Goal: Information Seeking & Learning: Check status

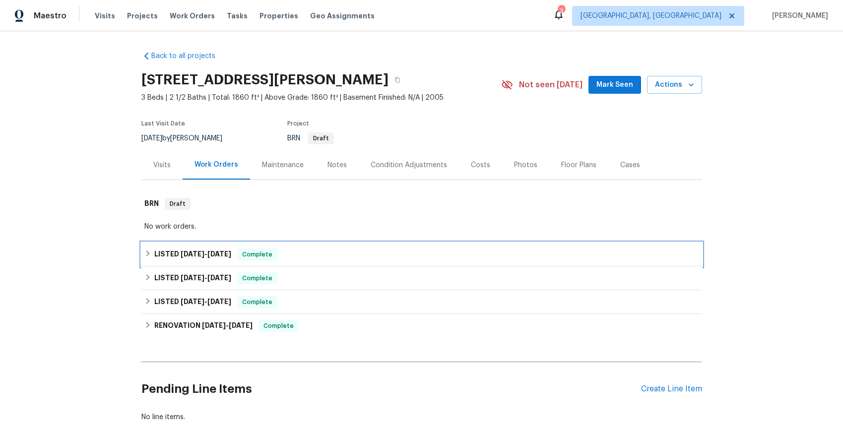
click at [193, 257] on span "6/16/25" at bounding box center [193, 254] width 24 height 7
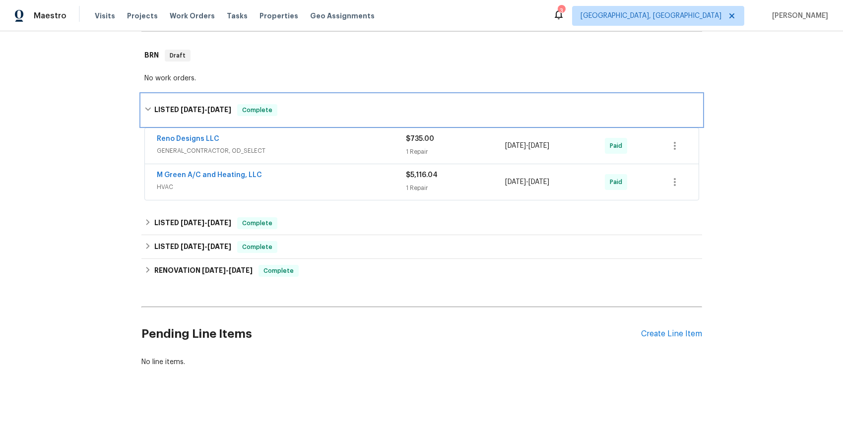
scroll to position [156, 0]
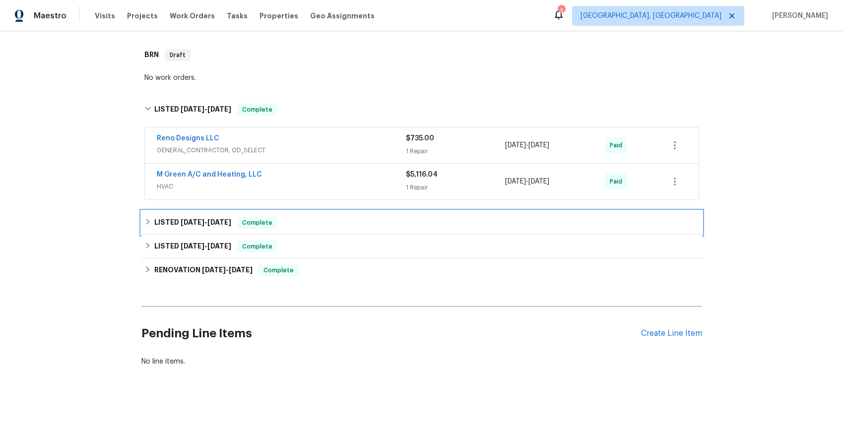
click at [193, 219] on span "6/16/25" at bounding box center [193, 222] width 24 height 7
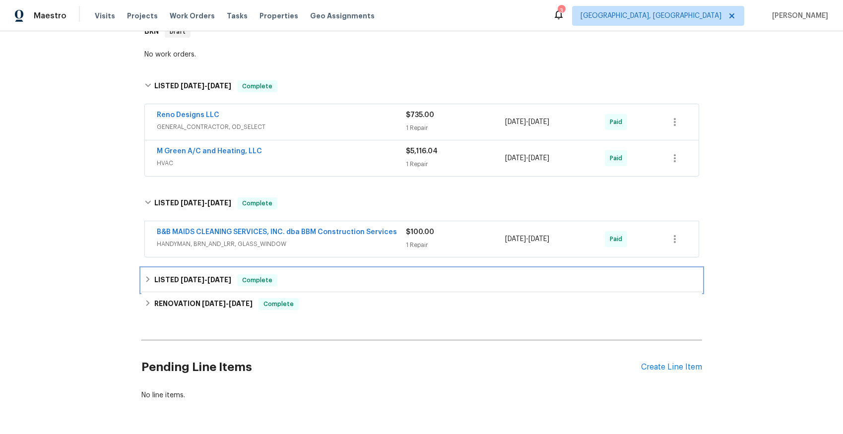
click at [207, 278] on span "6/3/25" at bounding box center [219, 279] width 24 height 7
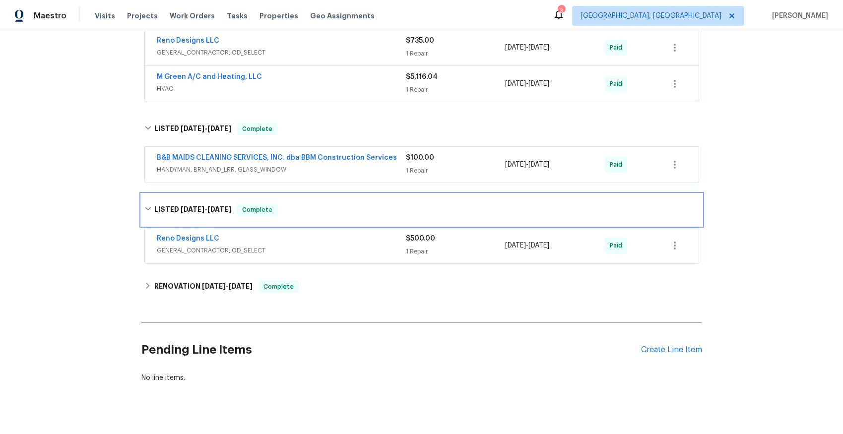
scroll to position [247, 0]
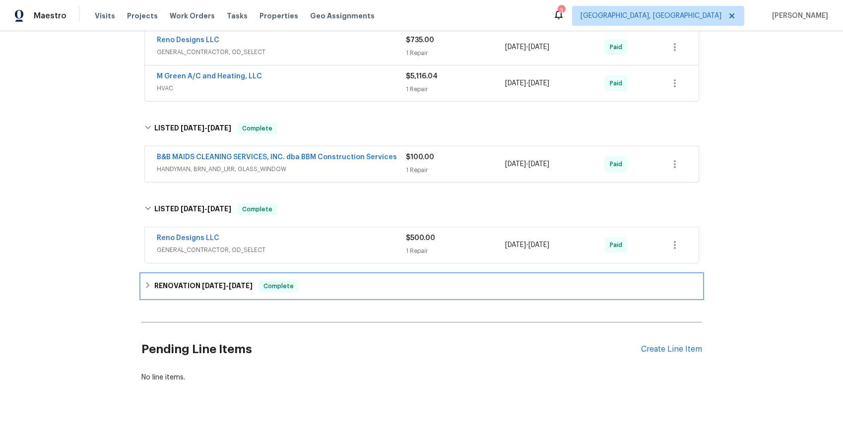
click at [226, 282] on span "4/29/25 - 6/13/25" at bounding box center [227, 285] width 51 height 7
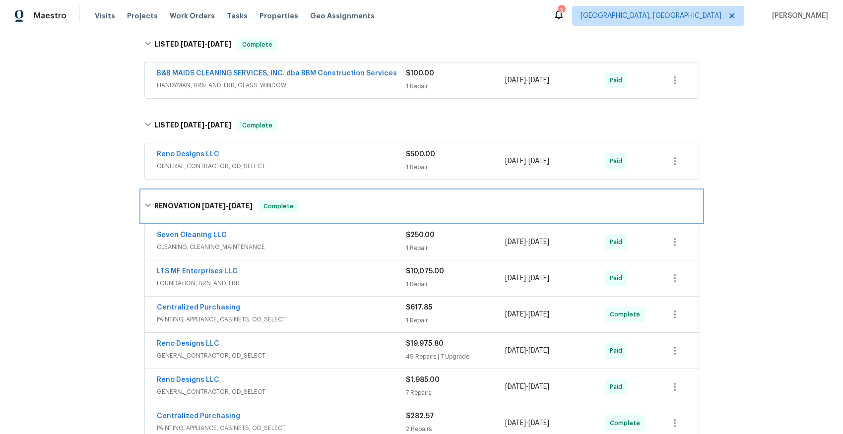
scroll to position [514, 0]
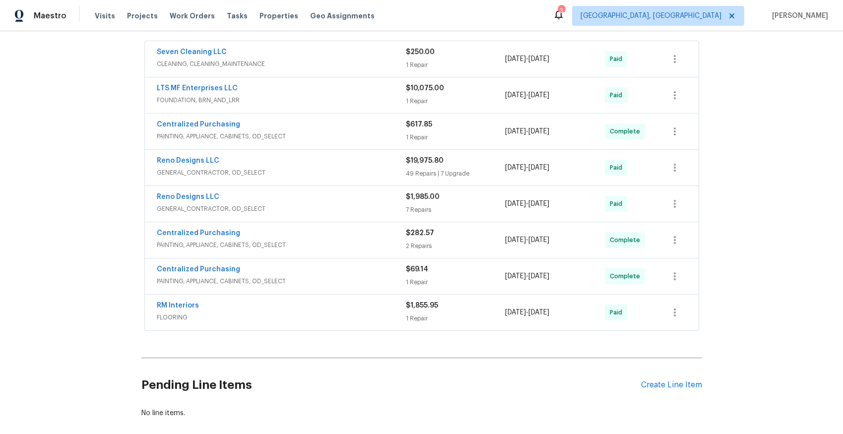
click at [232, 137] on span "PAINTING, APPLIANCE, CABINETS, OD_SELECT" at bounding box center [281, 137] width 249 height 10
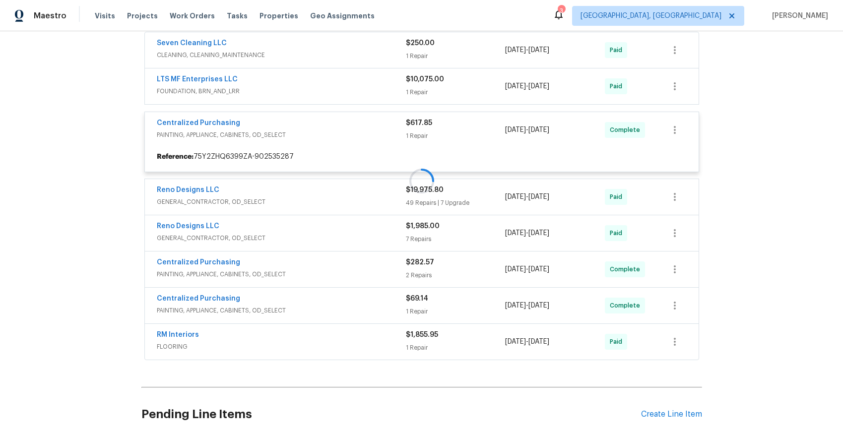
scroll to position [523, 0]
click at [241, 277] on div at bounding box center [421, 181] width 561 height 365
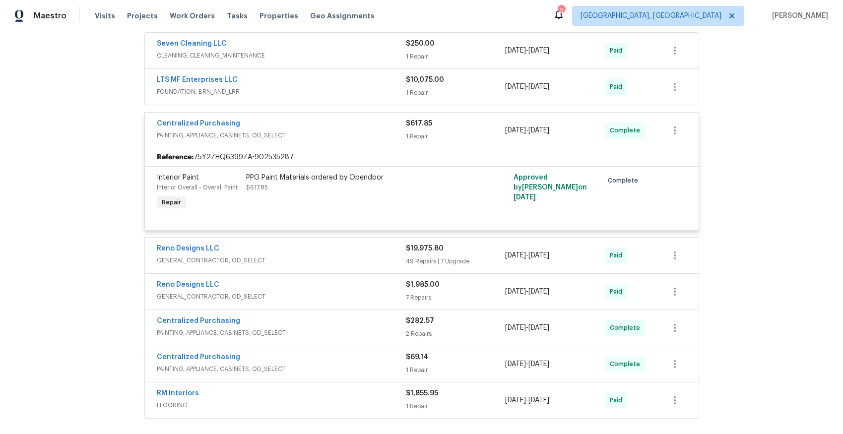
click at [212, 332] on span "PAINTING, APPLIANCE, CABINETS, OD_SELECT" at bounding box center [281, 333] width 249 height 10
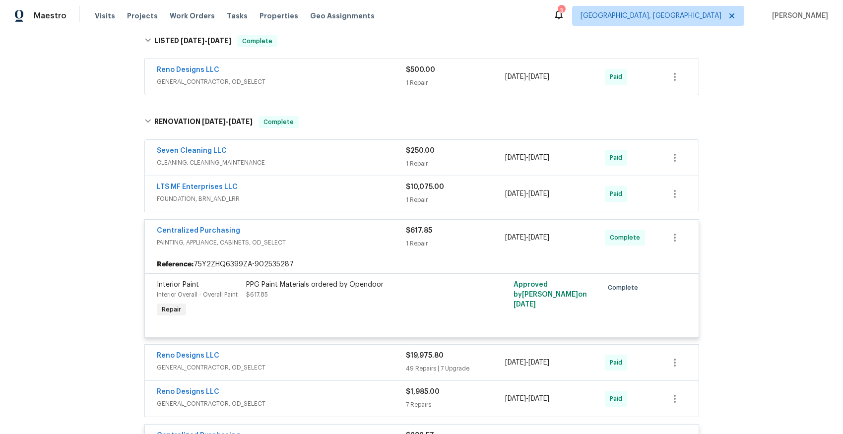
scroll to position [397, 0]
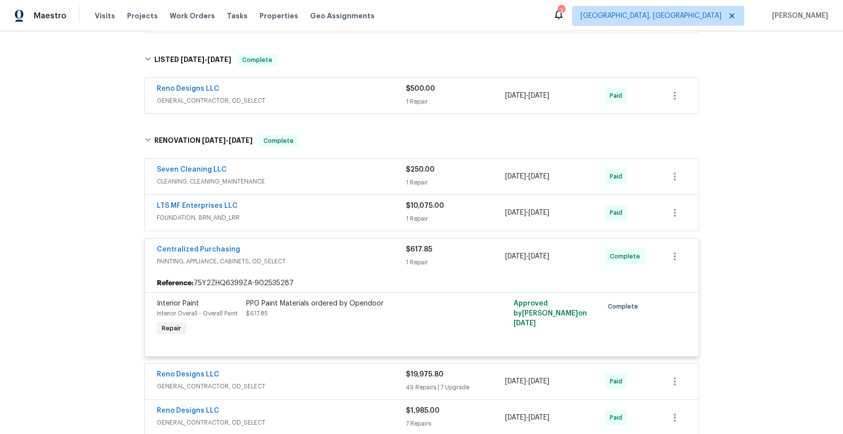
click at [213, 217] on span "FOUNDATION, BRN_AND_LRR" at bounding box center [281, 218] width 249 height 10
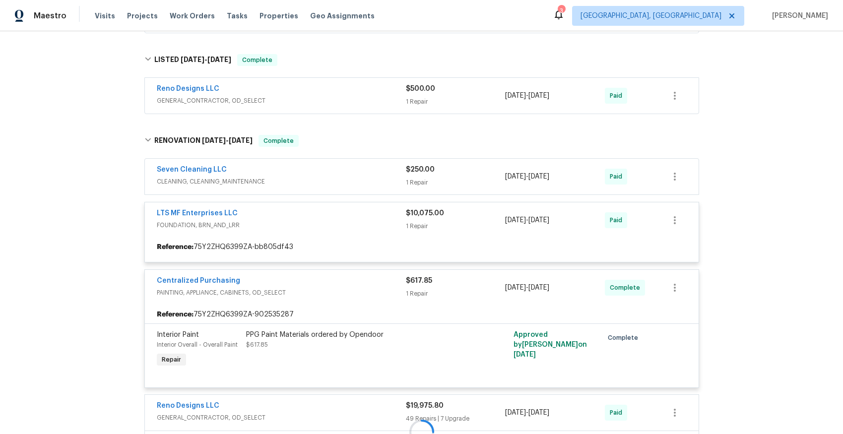
click at [208, 213] on div at bounding box center [421, 432] width 561 height 615
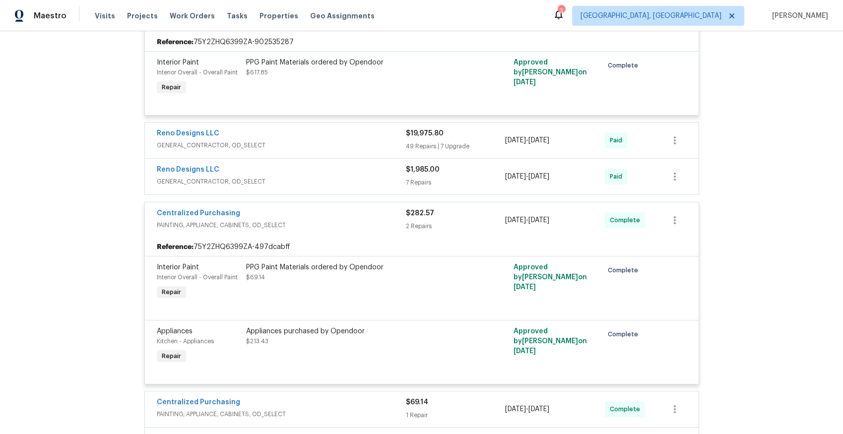
scroll to position [459, 0]
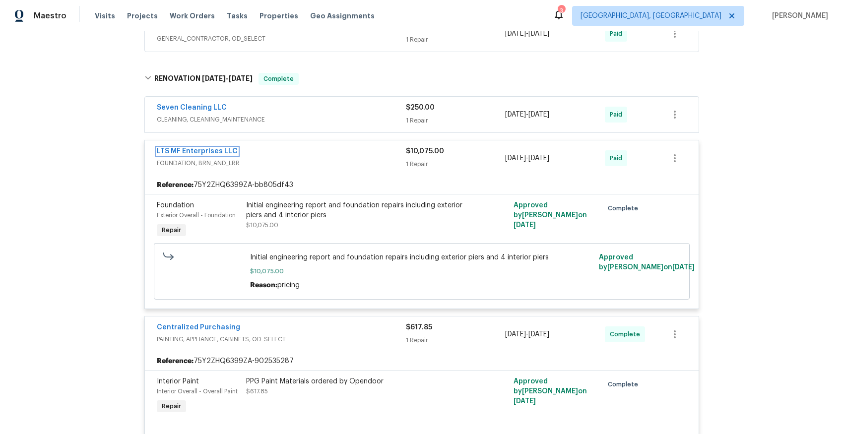
click at [204, 151] on link "LTS MF Enterprises LLC" at bounding box center [197, 151] width 81 height 7
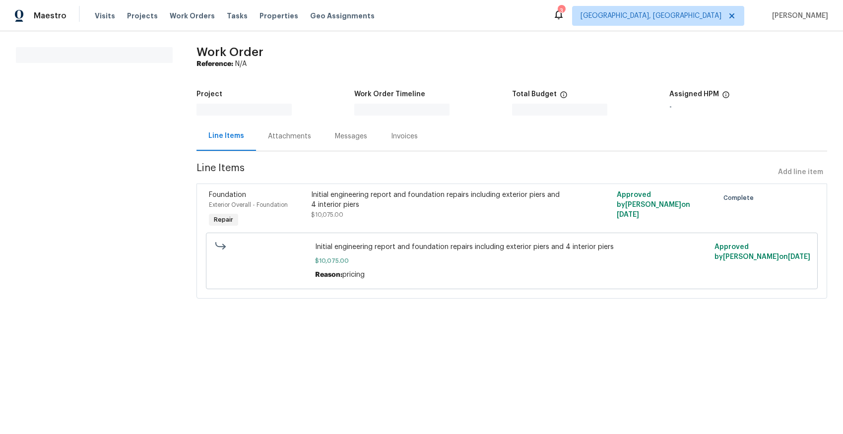
click at [284, 138] on div "Attachments" at bounding box center [289, 137] width 43 height 10
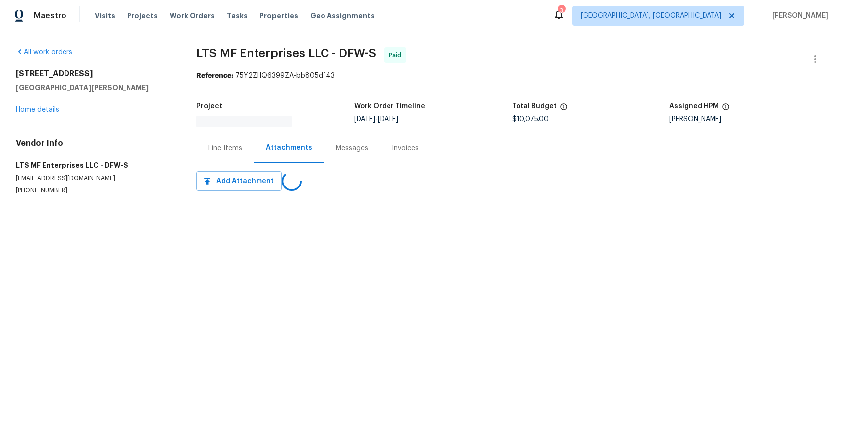
click at [223, 150] on div "Line Items" at bounding box center [225, 148] width 34 height 10
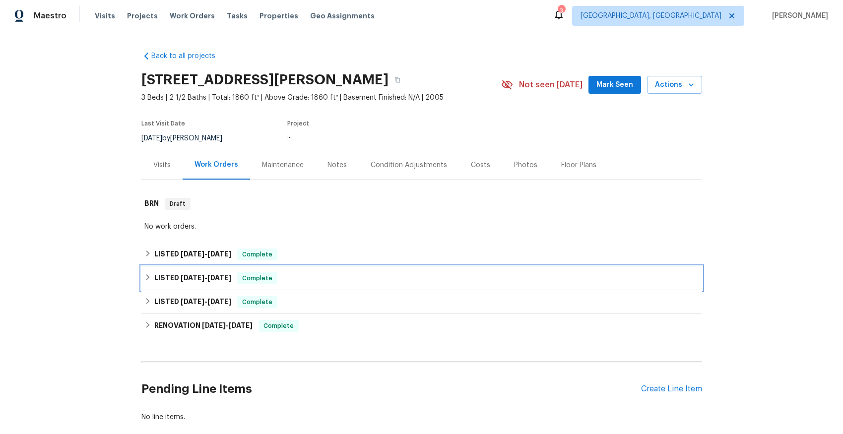
click at [188, 276] on span "6/16/25" at bounding box center [193, 278] width 24 height 7
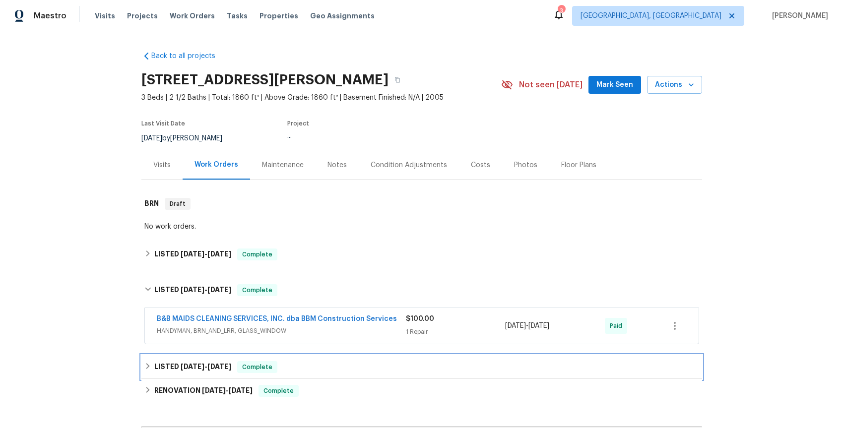
click at [188, 369] on span "6/2/25" at bounding box center [193, 366] width 24 height 7
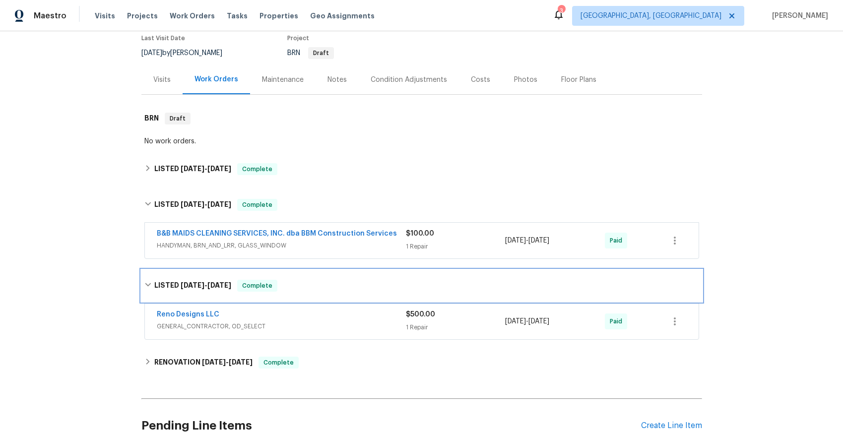
scroll to position [86, 0]
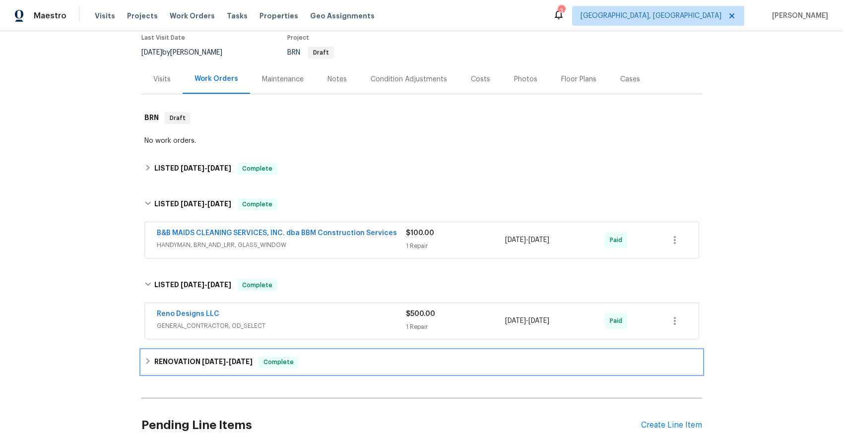
click at [193, 360] on h6 "RENOVATION 4/29/25 - 6/13/25" at bounding box center [203, 362] width 98 height 12
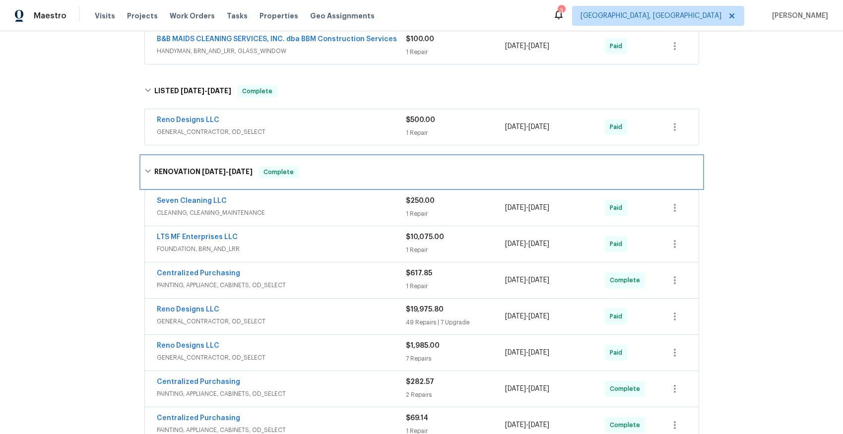
scroll to position [372, 0]
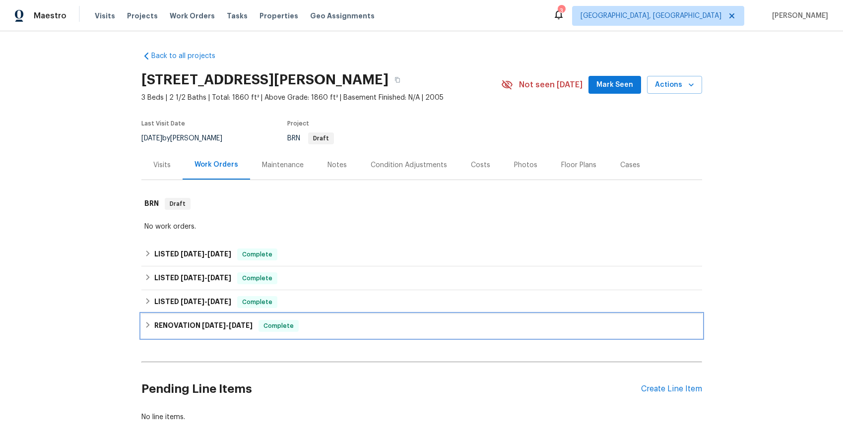
click at [203, 328] on span "[DATE]" at bounding box center [214, 325] width 24 height 7
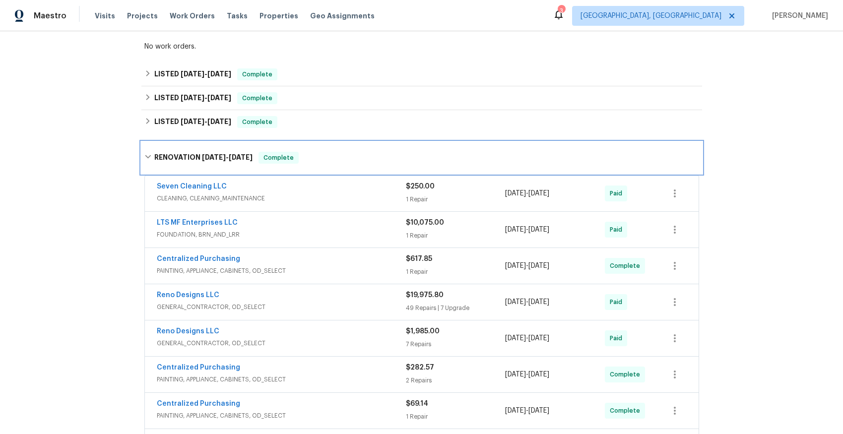
scroll to position [166, 0]
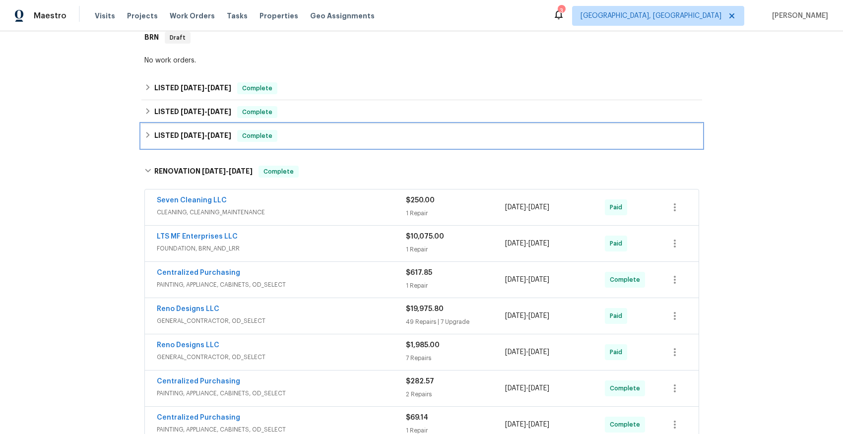
click at [202, 138] on span "6/2/25 - 6/3/25" at bounding box center [206, 135] width 51 height 7
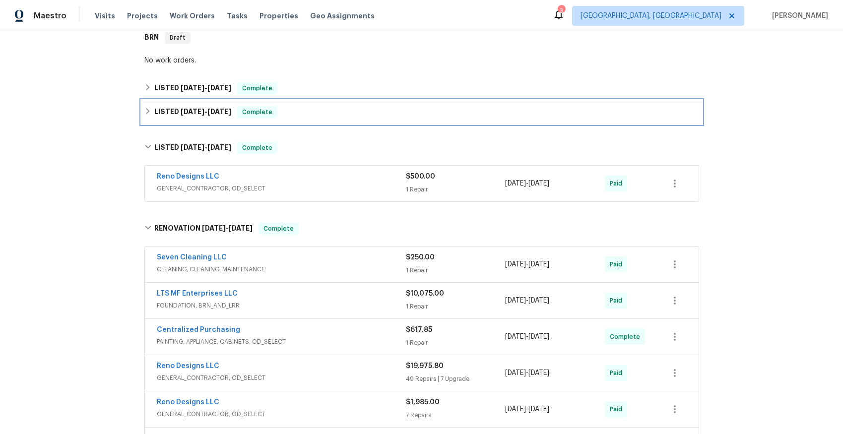
click at [214, 109] on span "6/17/25" at bounding box center [219, 111] width 24 height 7
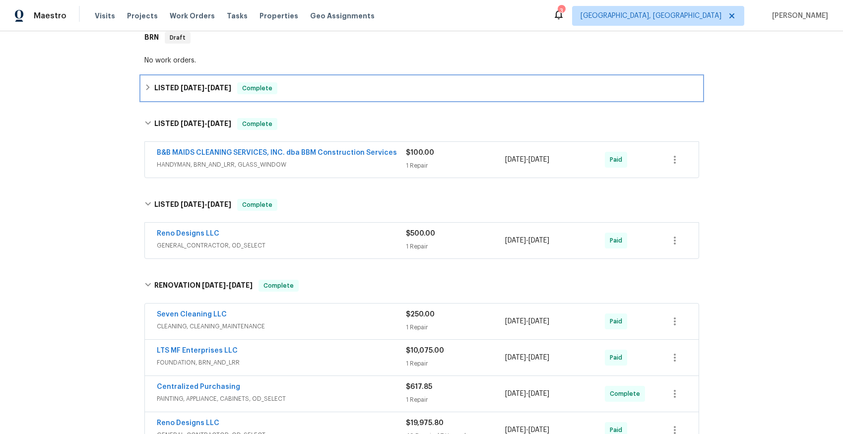
click at [199, 86] on span "6/16/25" at bounding box center [193, 87] width 24 height 7
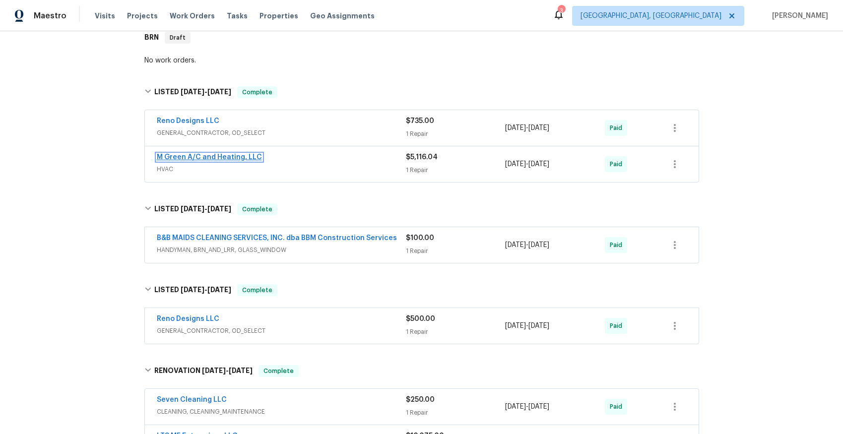
click at [214, 155] on link "M Green A/C and Heating, LLC" at bounding box center [209, 157] width 105 height 7
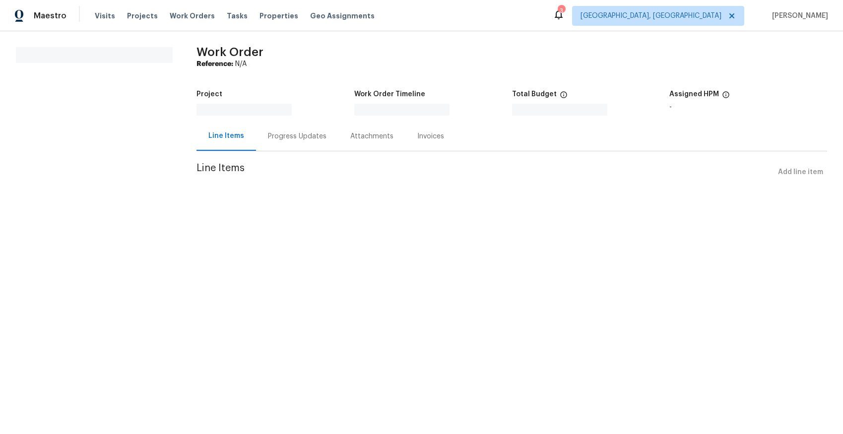
click at [298, 135] on div "Progress Updates" at bounding box center [297, 137] width 59 height 10
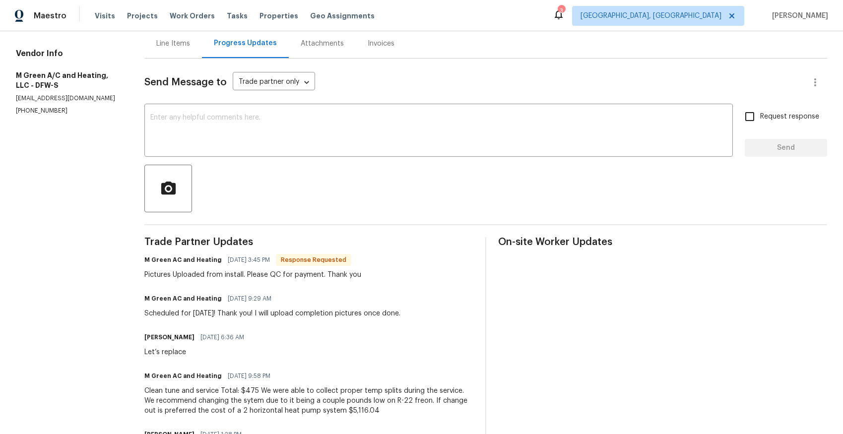
scroll to position [100, 0]
